Goal: Check status: Check status

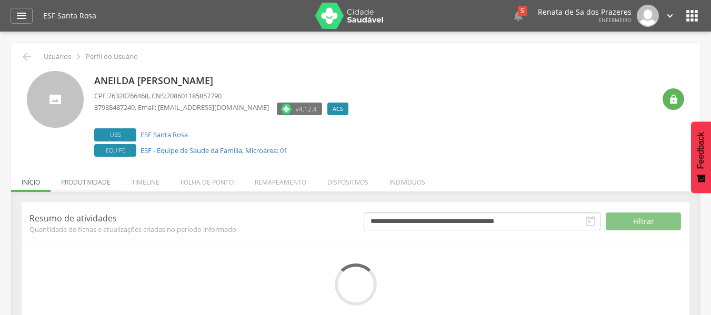
click at [92, 189] on li "Produtividade" at bounding box center [86, 179] width 71 height 25
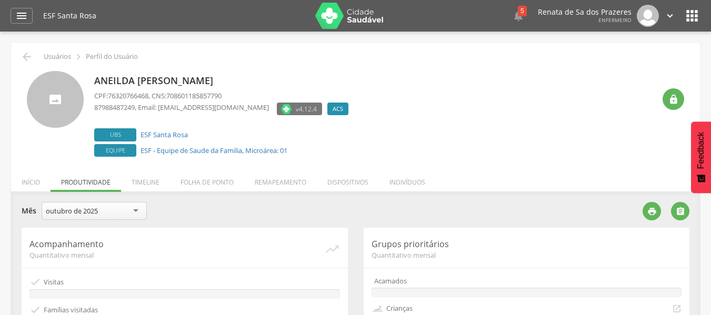
click at [92, 216] on div "outubro de 2025" at bounding box center [72, 210] width 52 height 9
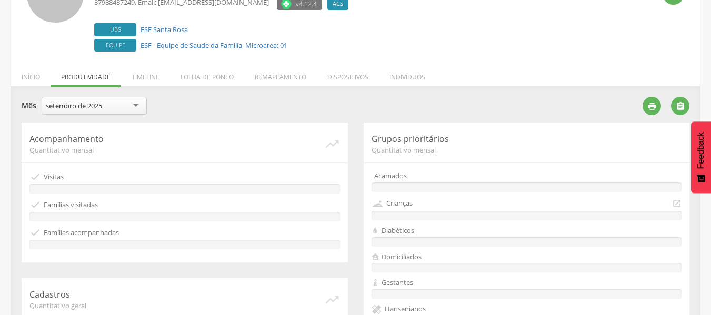
click at [260, 191] on div at bounding box center [184, 188] width 311 height 9
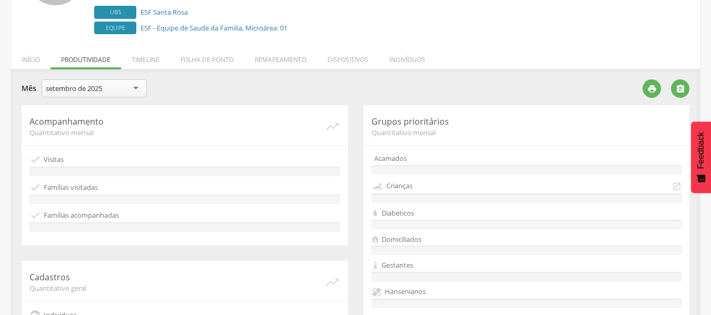
scroll to position [316, 0]
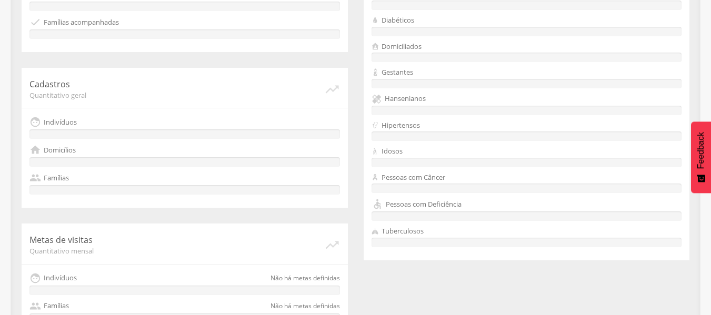
click at [263, 178] on div " Famílias" at bounding box center [184, 178] width 311 height 12
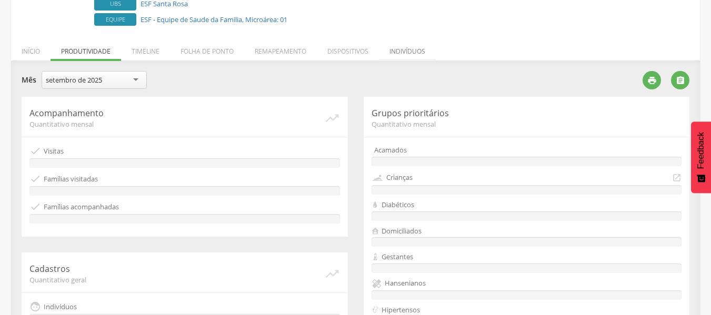
scroll to position [0, 0]
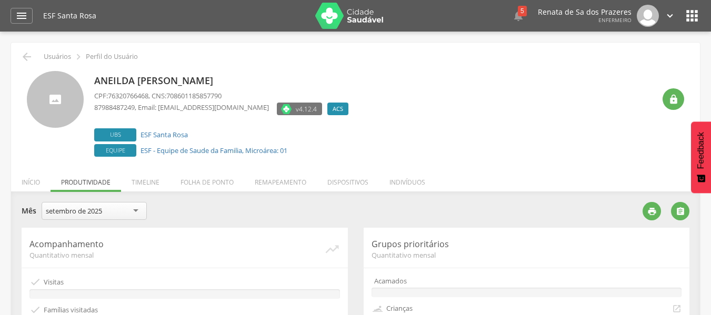
drag, startPoint x: 415, startPoint y: 178, endPoint x: 411, endPoint y: 181, distance: 5.7
click at [416, 178] on li "Indivíduos" at bounding box center [407, 179] width 57 height 25
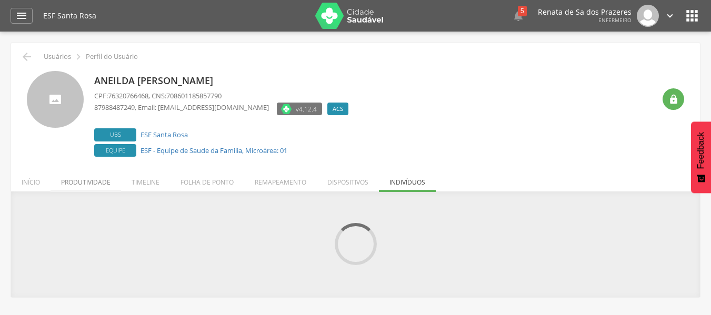
click at [107, 186] on li "Produtividade" at bounding box center [86, 179] width 71 height 25
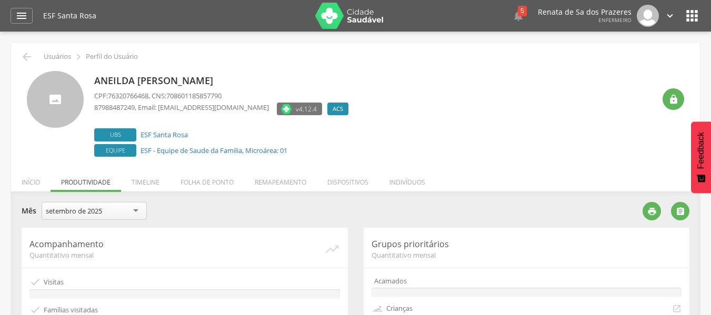
click at [85, 211] on div "setembro de 2025" at bounding box center [74, 210] width 56 height 9
click at [217, 262] on div "Acompanhamento Quantitativo mensal   Visitas  Famílias visitadas  Famílias …" at bounding box center [185, 298] width 326 height 140
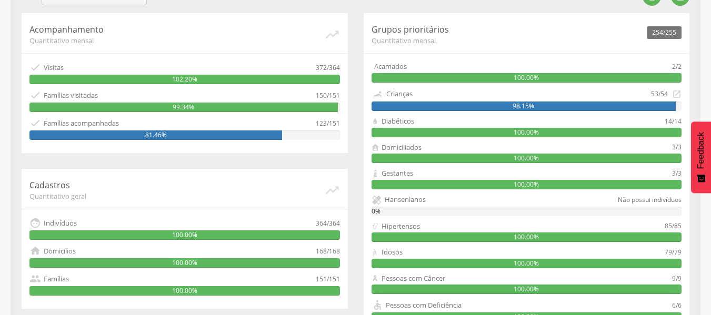
scroll to position [158, 0]
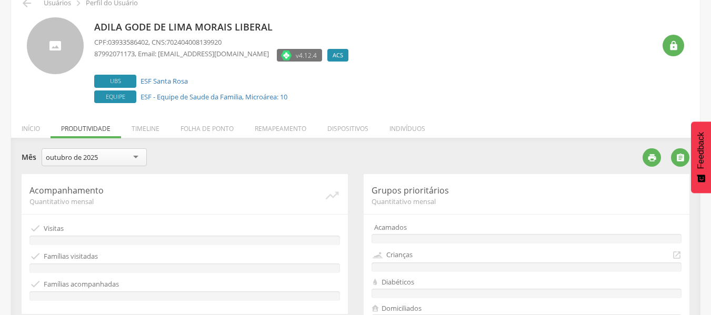
scroll to position [105, 0]
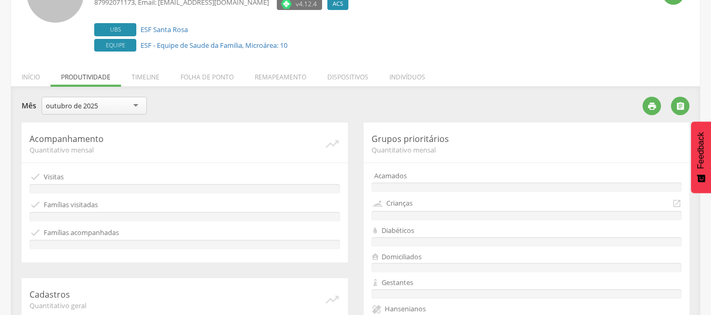
click at [94, 109] on div "outubro de 2025" at bounding box center [72, 105] width 52 height 9
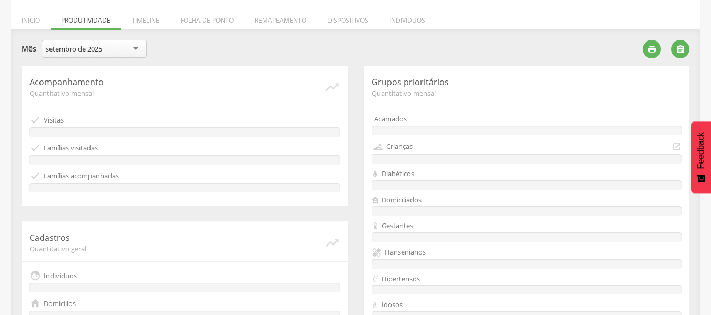
scroll to position [263, 0]
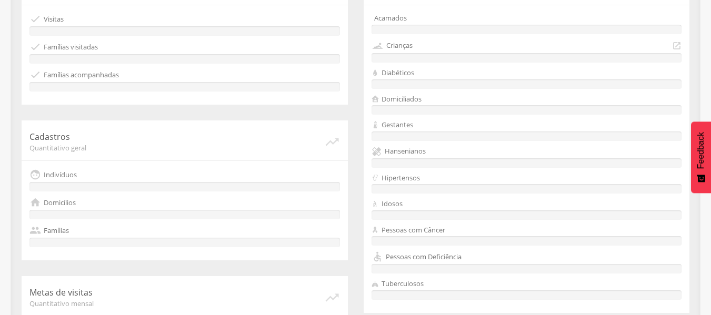
click at [194, 189] on div at bounding box center [184, 186] width 311 height 9
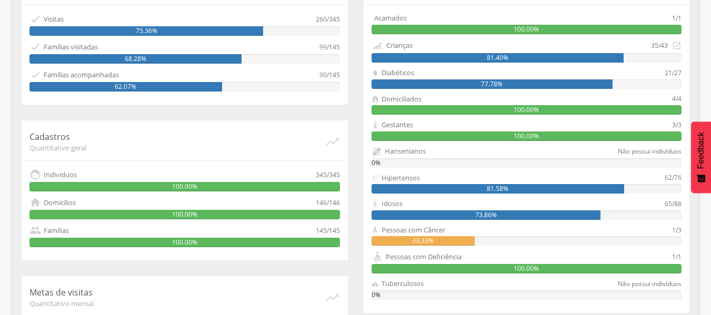
click at [268, 144] on span "Quantitativo geral" at bounding box center [176, 147] width 295 height 9
